Goal: Check status: Check status

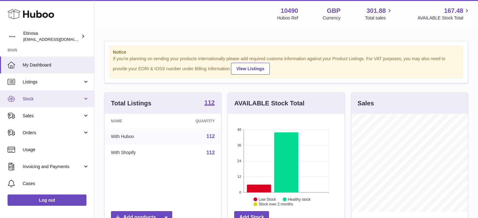
click at [58, 101] on span "Stock" at bounding box center [53, 99] width 60 height 6
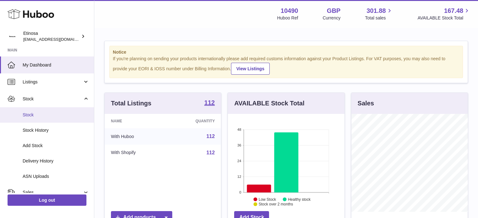
click at [53, 113] on span "Stock" at bounding box center [56, 115] width 67 height 6
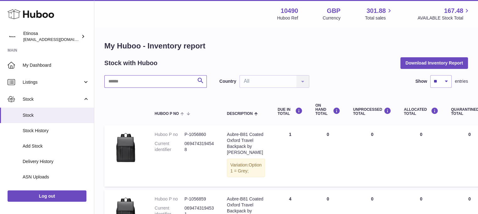
click at [150, 85] on input "text" at bounding box center [155, 81] width 102 height 13
paste input "**********"
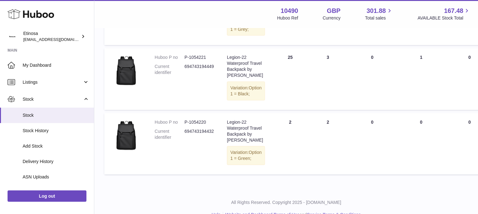
scroll to position [143, 0]
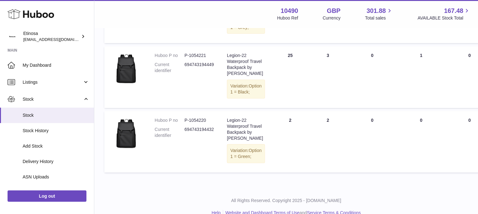
type input "**********"
click at [199, 58] on dd "P-1054221" at bounding box center [200, 55] width 30 height 6
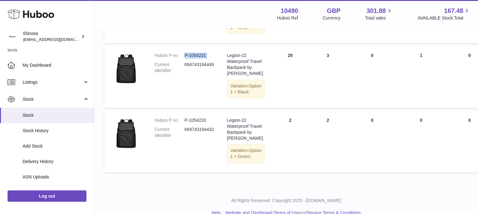
click at [199, 58] on dd "P-1054221" at bounding box center [200, 55] width 30 height 6
copy dd "1054221"
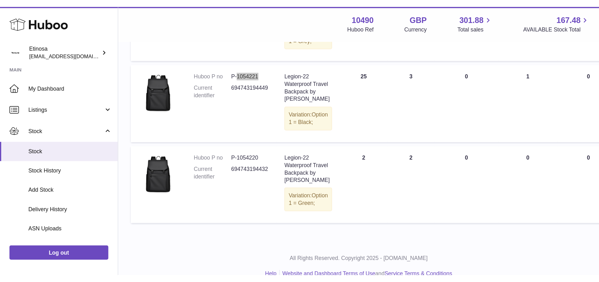
scroll to position [107, 0]
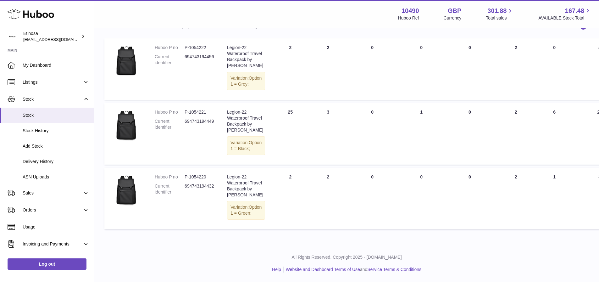
click at [478, 213] on td "AVAILABLE Total 2" at bounding box center [515, 198] width 43 height 61
